Goal: Task Accomplishment & Management: Manage account settings

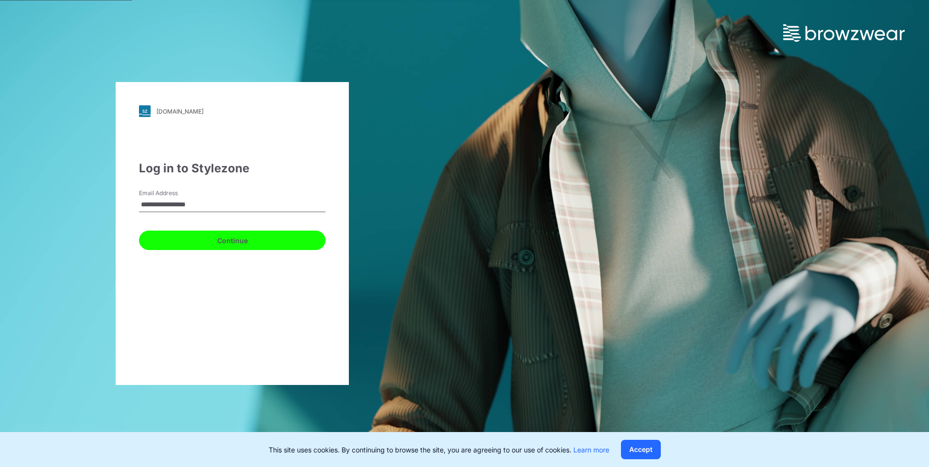
click at [246, 242] on button "Continue" at bounding box center [232, 240] width 187 height 19
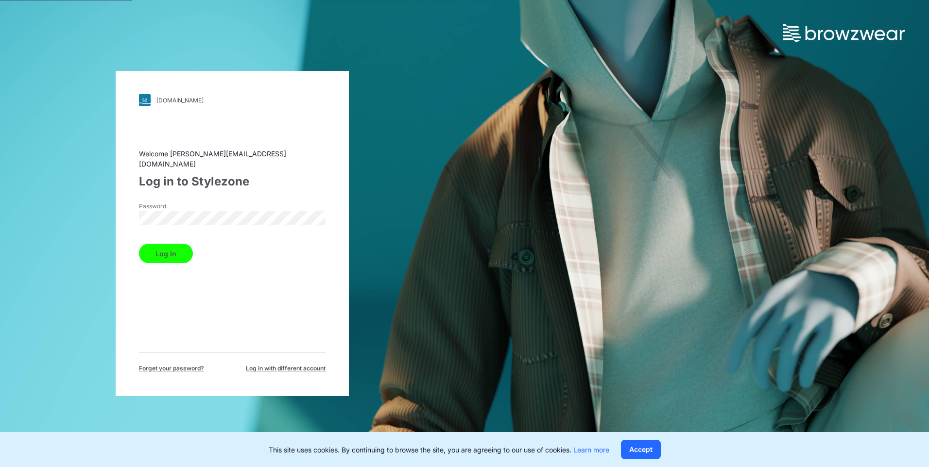
click at [139, 244] on button "Log in" at bounding box center [166, 253] width 54 height 19
click at [179, 253] on button "Log in" at bounding box center [166, 253] width 54 height 19
click at [633, 448] on button "Accept" at bounding box center [641, 449] width 40 height 19
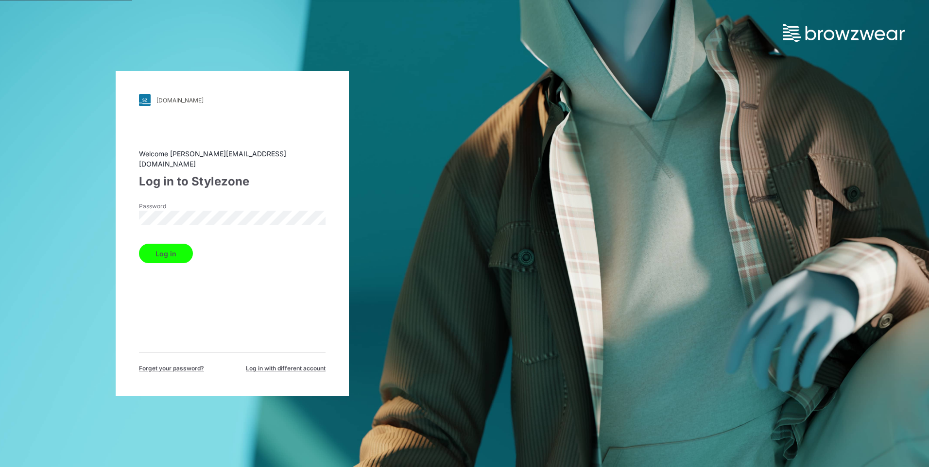
click at [180, 245] on button "Log in" at bounding box center [166, 253] width 54 height 19
click at [57, 201] on div "[DOMAIN_NAME] Loading... Welcome [PERSON_NAME][EMAIL_ADDRESS][DOMAIN_NAME] Log …" at bounding box center [232, 233] width 465 height 467
click at [139, 244] on button "Log in" at bounding box center [166, 253] width 54 height 19
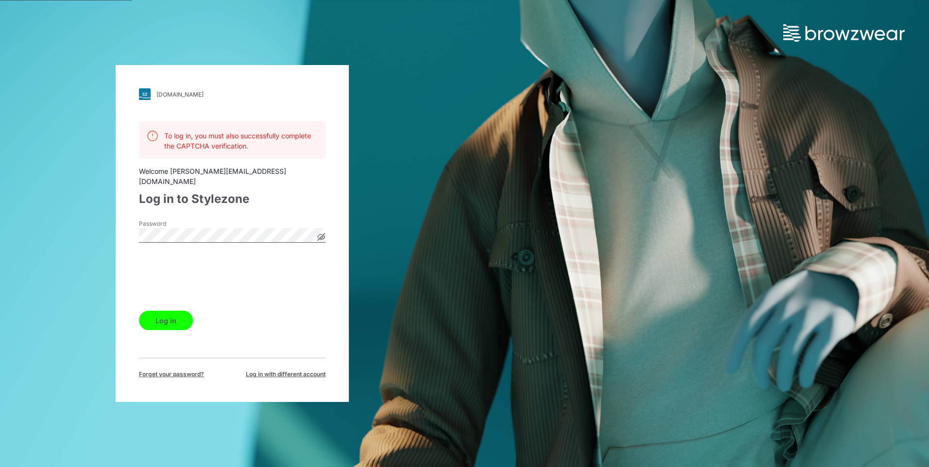
click at [324, 234] on icon at bounding box center [321, 237] width 7 height 7
click at [155, 314] on button "Log in" at bounding box center [166, 320] width 54 height 19
